Goal: Information Seeking & Learning: Learn about a topic

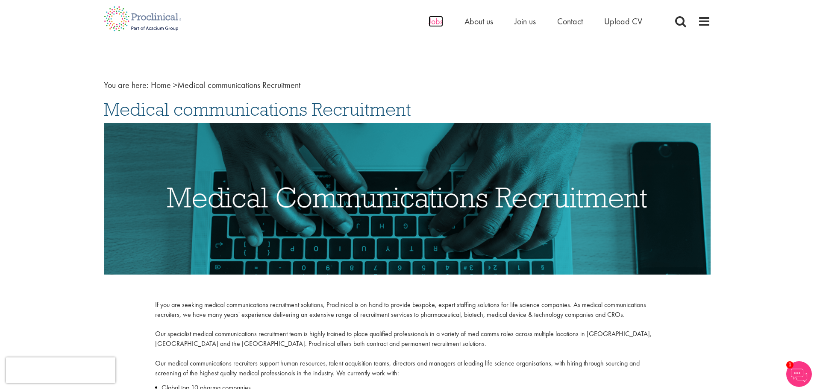
click at [432, 21] on span "Jobs" at bounding box center [435, 21] width 15 height 11
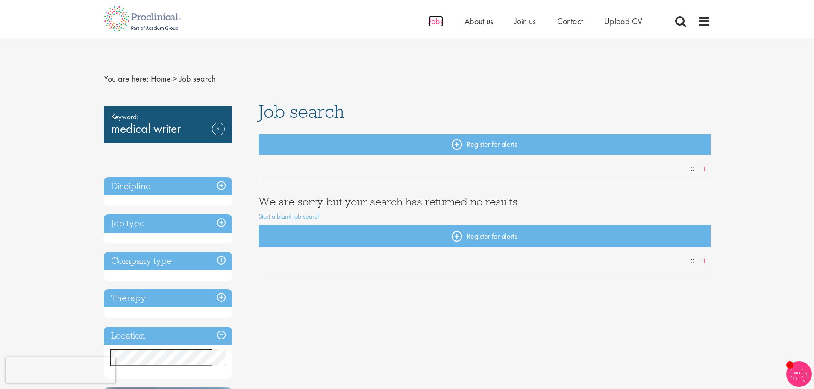
click at [438, 22] on span "Jobs" at bounding box center [435, 21] width 15 height 11
